Goal: Check status

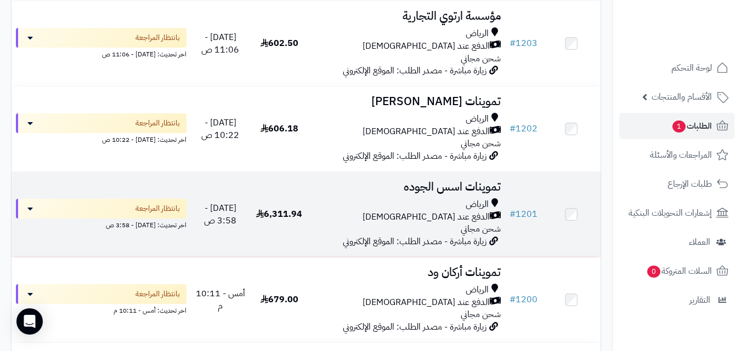
scroll to position [395, 0]
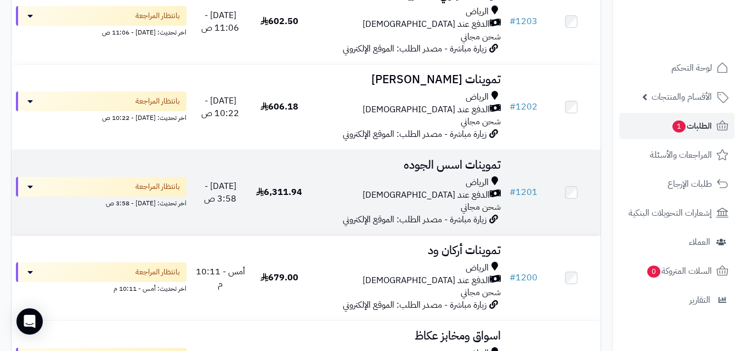
click at [274, 199] on span "6,311.94" at bounding box center [279, 192] width 46 height 13
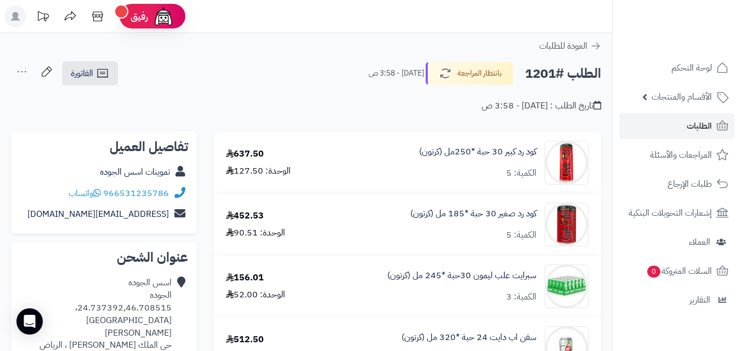
drag, startPoint x: 173, startPoint y: 188, endPoint x: 167, endPoint y: 195, distance: 9.0
click at [168, 196] on div "966531235786 واتساب" at bounding box center [104, 193] width 168 height 21
click at [167, 194] on link "966531235786" at bounding box center [136, 193] width 66 height 13
click at [153, 219] on link "QQ333QQ@321.COM" at bounding box center [97, 214] width 141 height 13
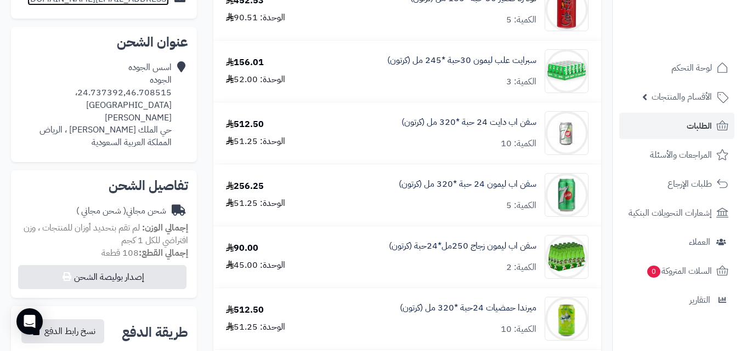
scroll to position [219, 0]
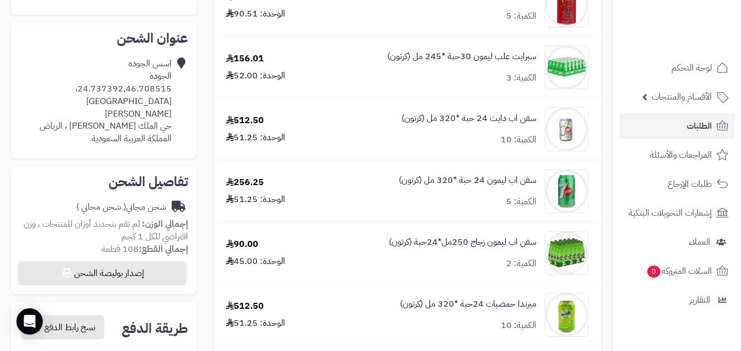
click at [181, 61] on icon at bounding box center [179, 102] width 11 height 88
click at [168, 84] on div "اسس الجوده الجوده 24.737392,46.708515، حي الملك سلمان حي الملك سلمان ، الرياض ا…" at bounding box center [96, 102] width 152 height 88
